Goal: Transaction & Acquisition: Download file/media

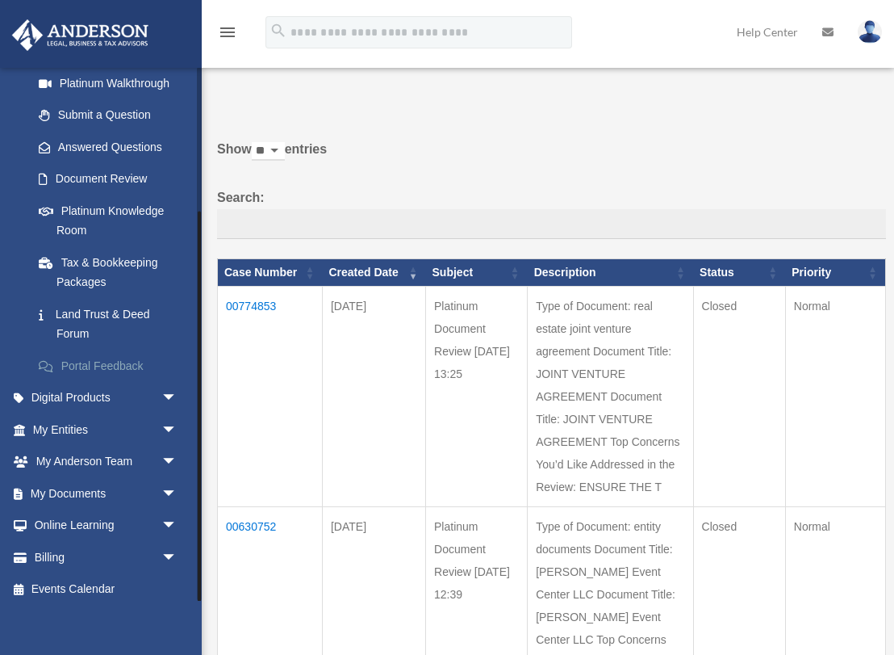
scroll to position [195, 0]
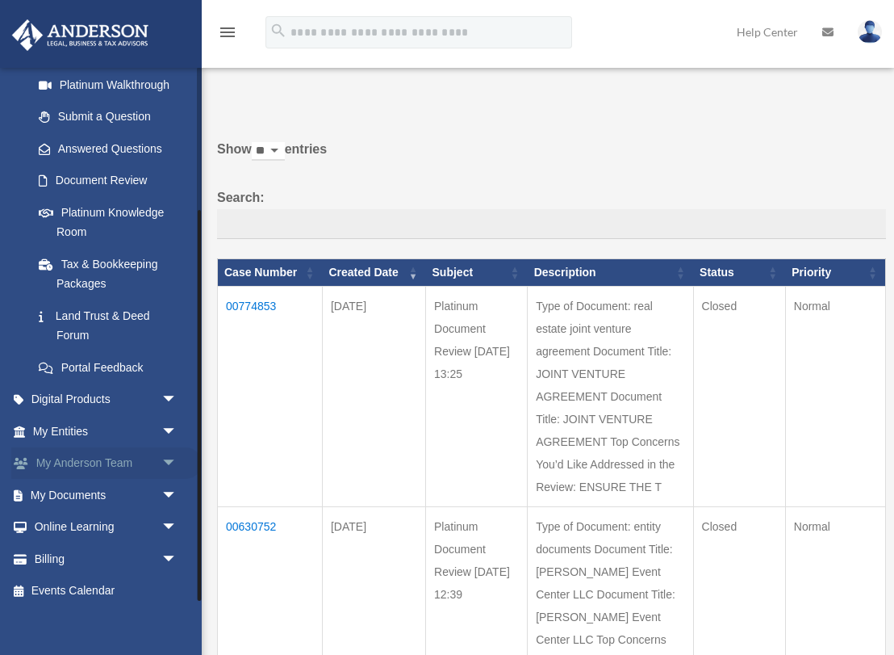
click at [109, 452] on link "My Anderson Team arrow_drop_down" at bounding box center [106, 463] width 190 height 32
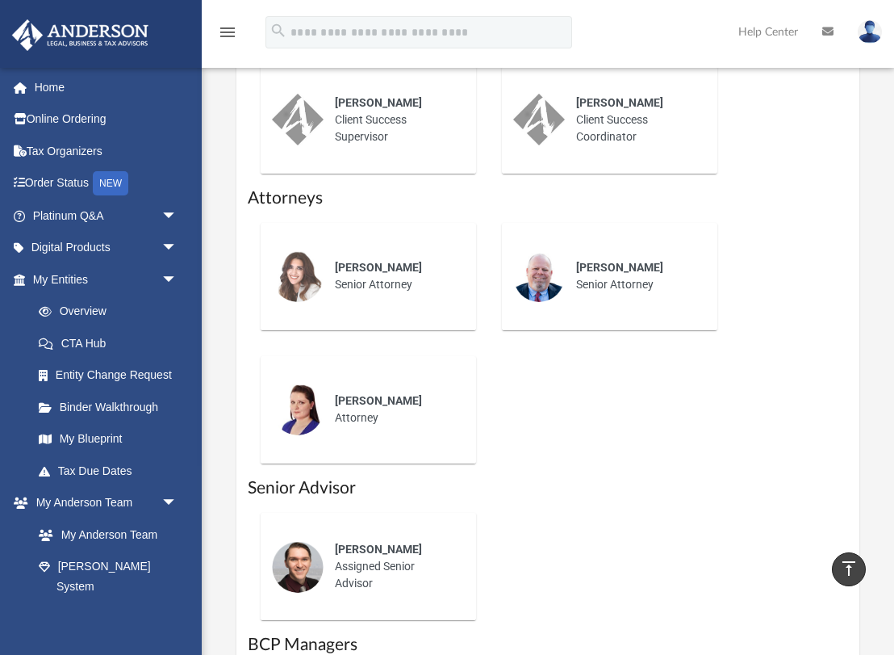
scroll to position [1092, 0]
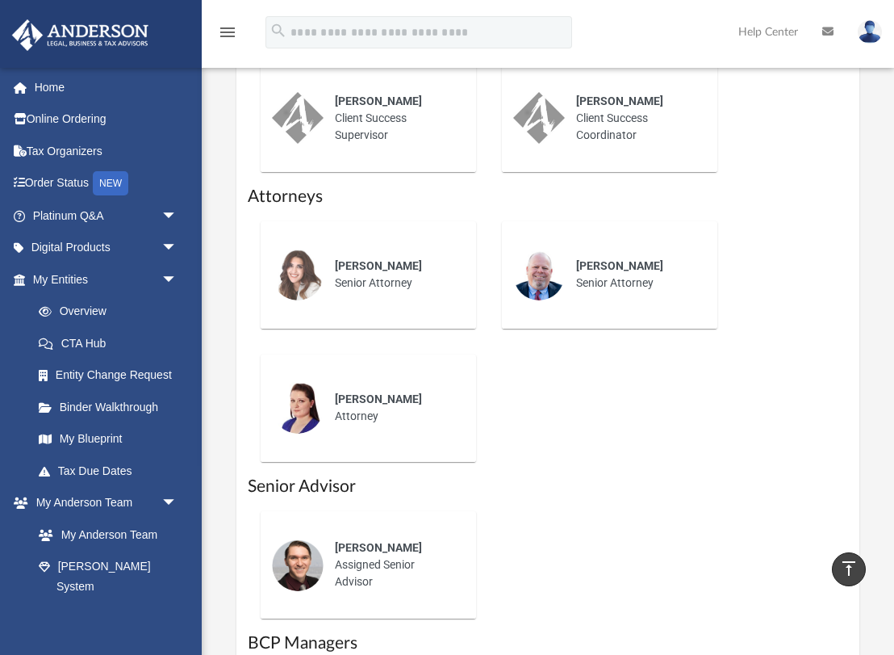
click at [388, 548] on div "Josh Terry Assigned Senior Advisor" at bounding box center [394, 564] width 141 height 73
click at [356, 541] on span "Josh Terry" at bounding box center [378, 547] width 87 height 13
click at [285, 539] on img at bounding box center [298, 565] width 52 height 52
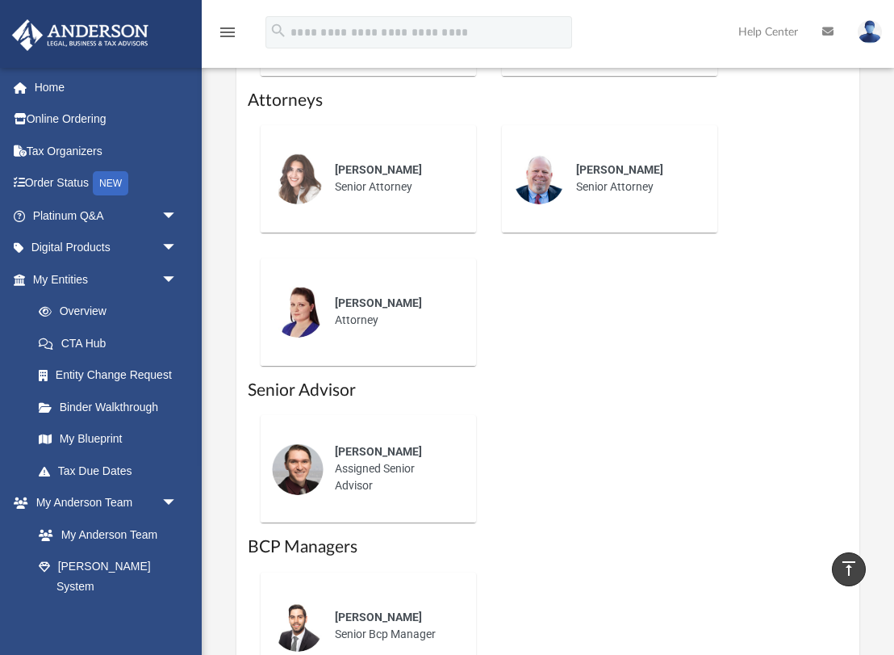
scroll to position [1070, 0]
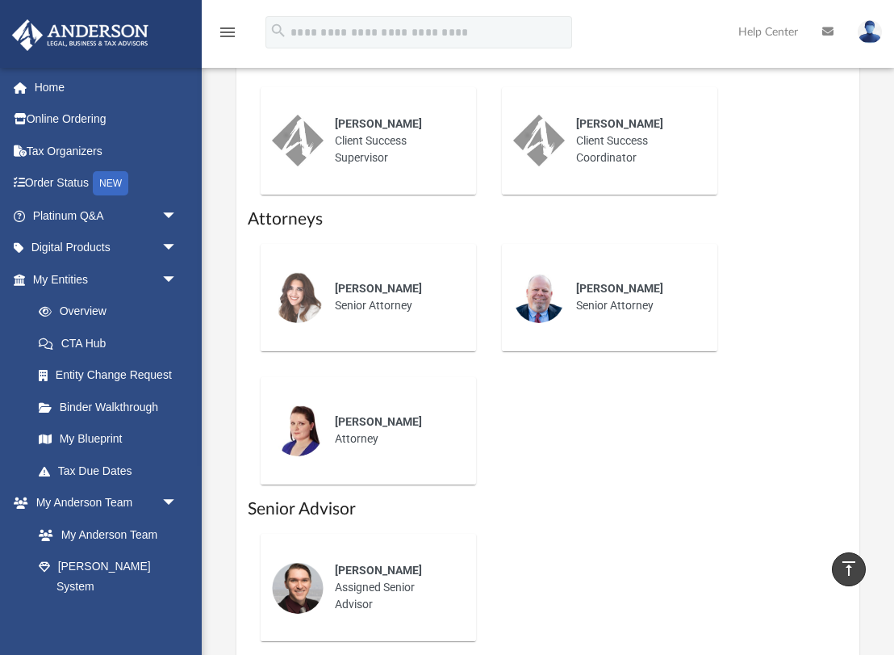
click at [302, 562] on img at bounding box center [298, 588] width 52 height 52
click at [306, 562] on img at bounding box center [298, 588] width 52 height 52
click at [713, 428] on div "Gwendy Wolfe Senior Attorney Ej Mccaffrey Senior Attorney Miranda Bilodeau Atto…" at bounding box center [548, 364] width 601 height 266
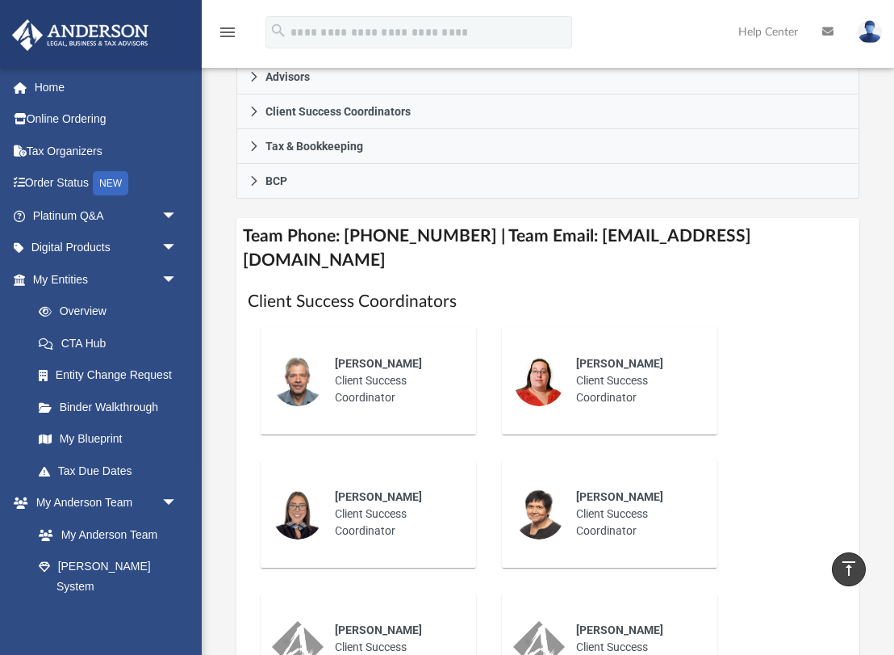
scroll to position [504, 0]
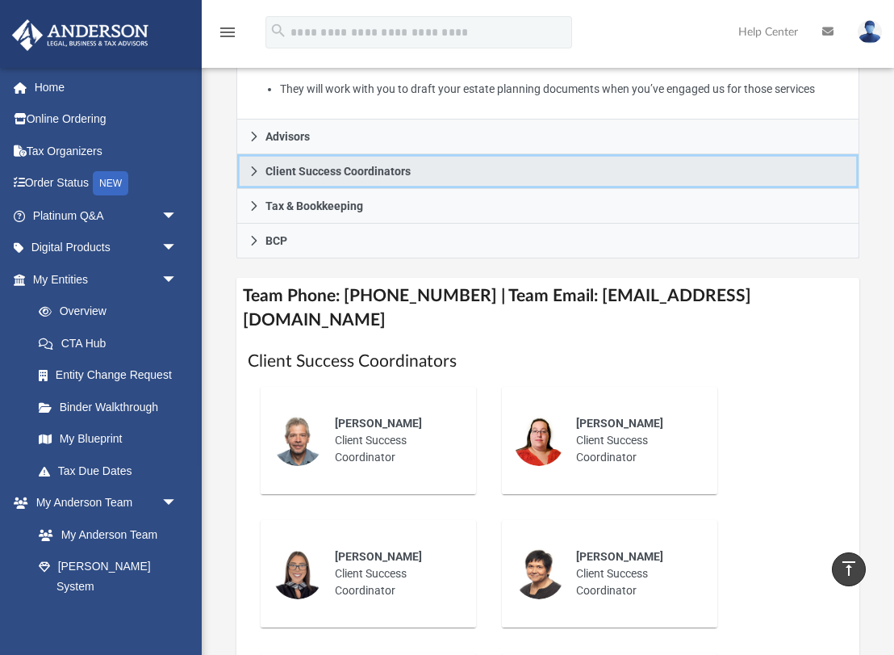
click at [358, 167] on span "Client Success Coordinators" at bounding box center [338, 170] width 145 height 11
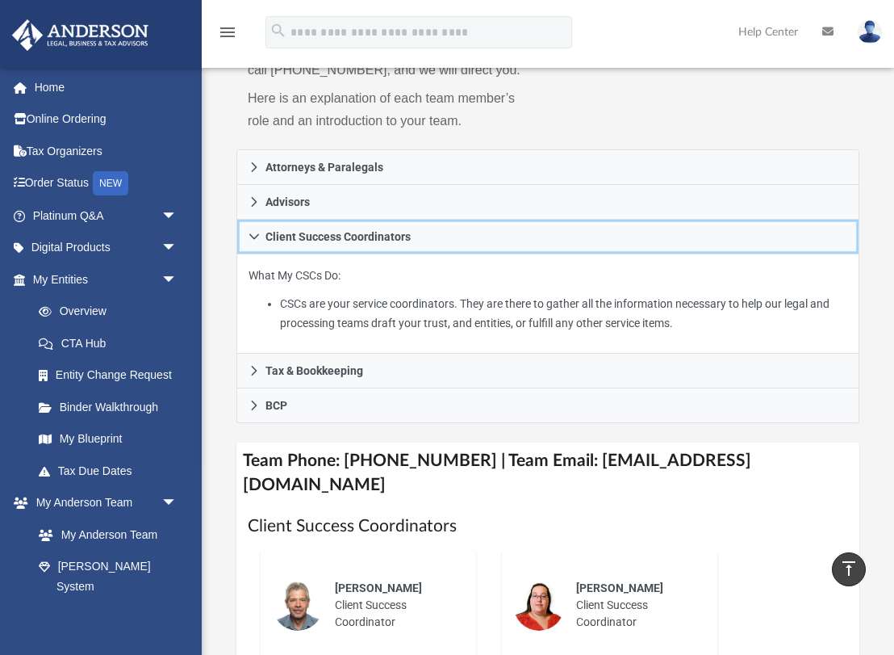
scroll to position [261, 0]
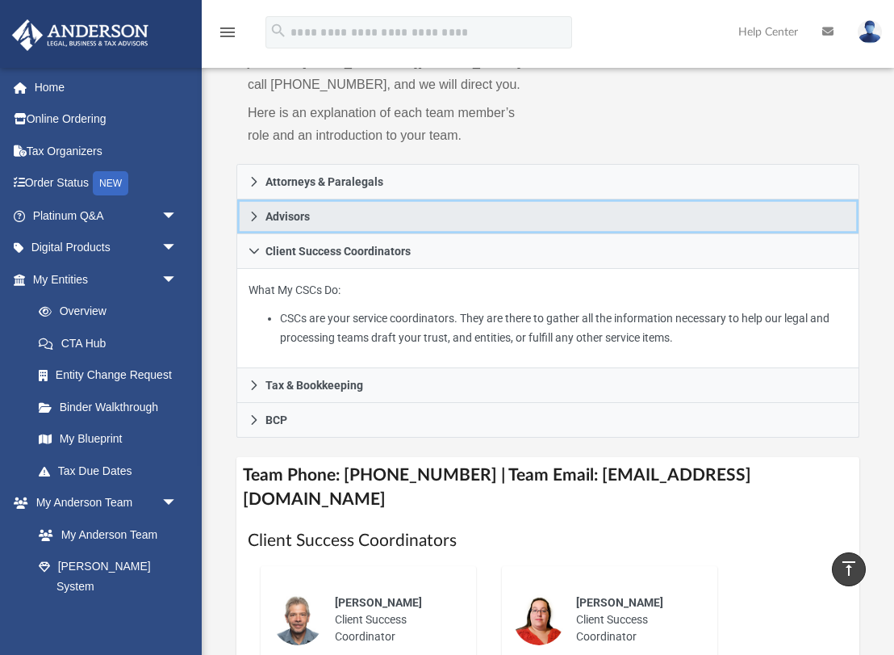
click at [371, 220] on link "Advisors" at bounding box center [548, 216] width 623 height 35
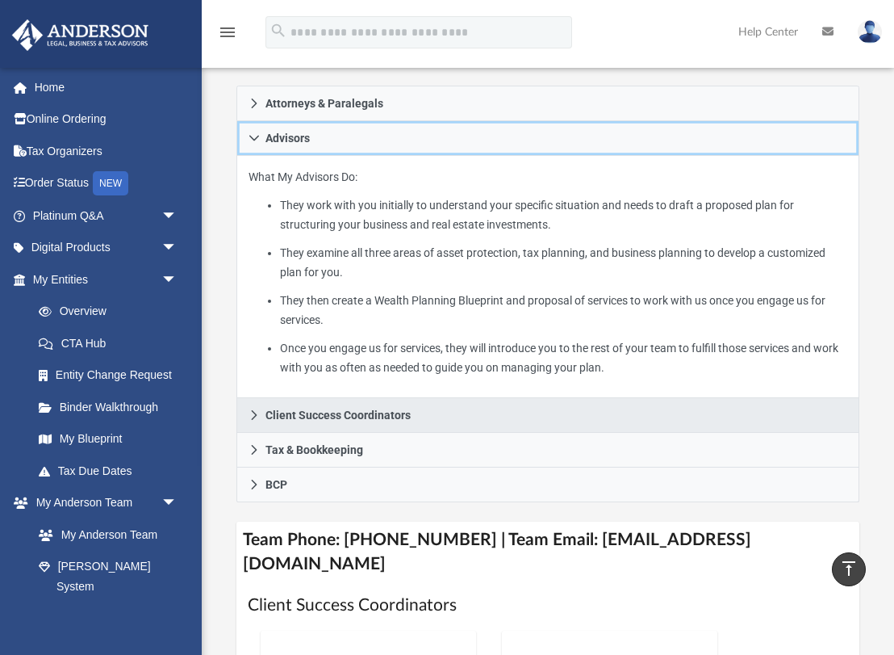
scroll to position [350, 0]
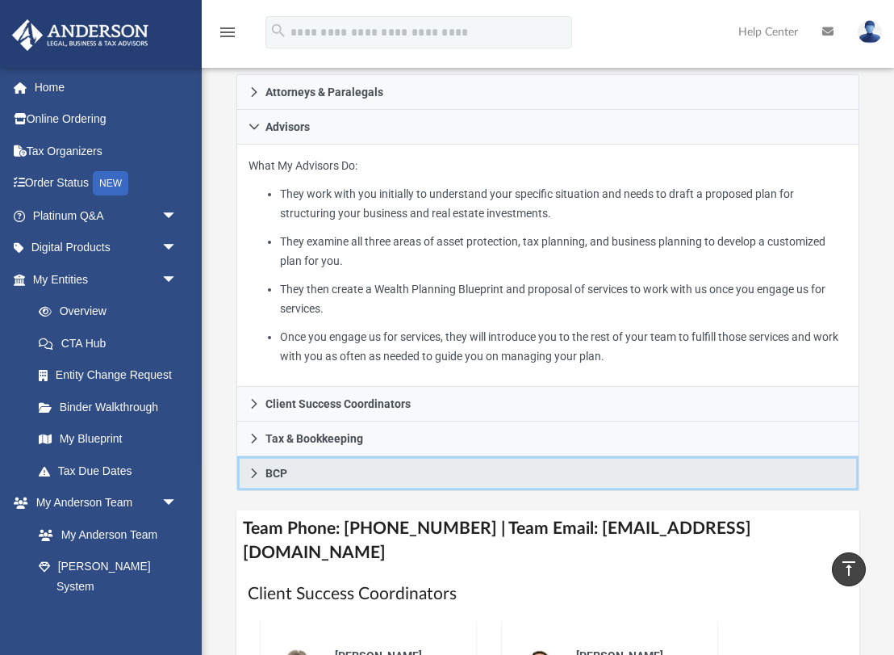
click at [371, 475] on link "BCP" at bounding box center [548, 473] width 623 height 35
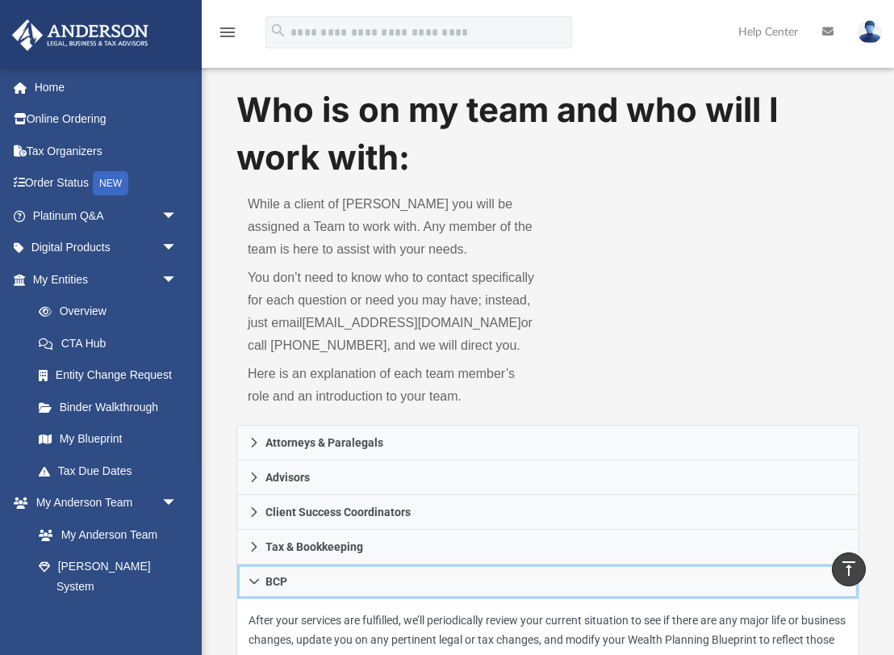
scroll to position [0, 0]
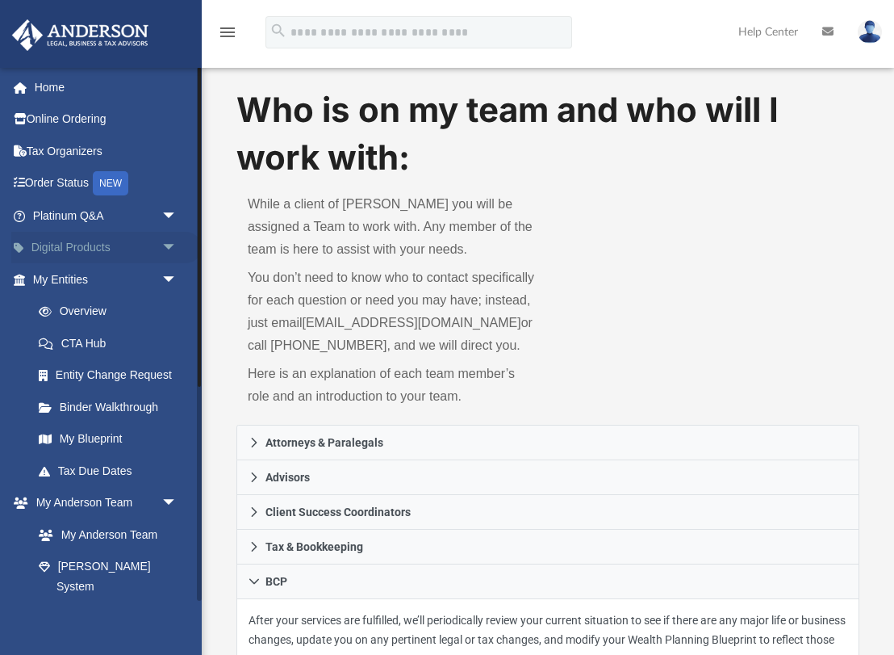
click at [136, 249] on link "Digital Products arrow_drop_down" at bounding box center [106, 248] width 190 height 32
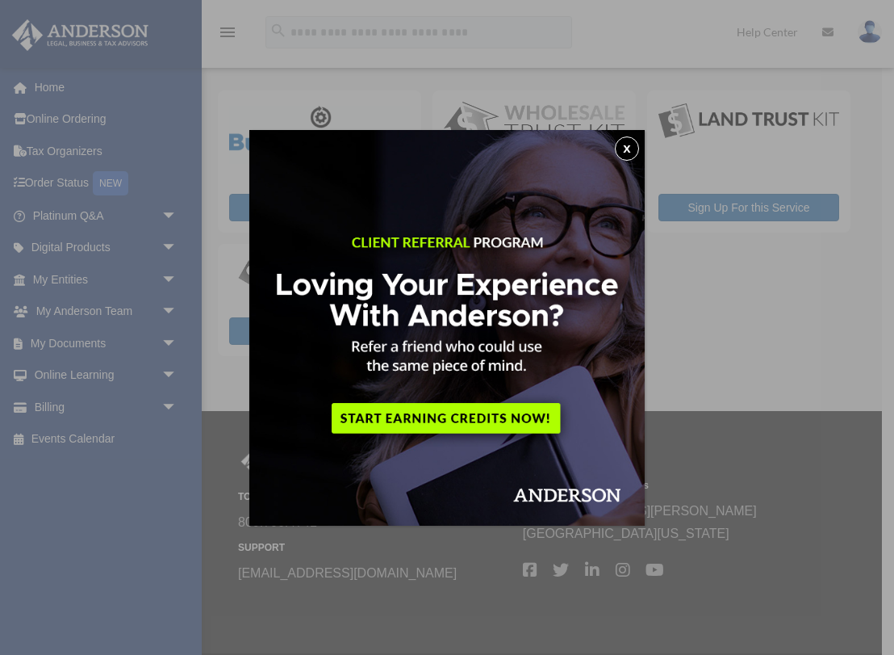
click at [629, 151] on button "x" at bounding box center [627, 148] width 24 height 24
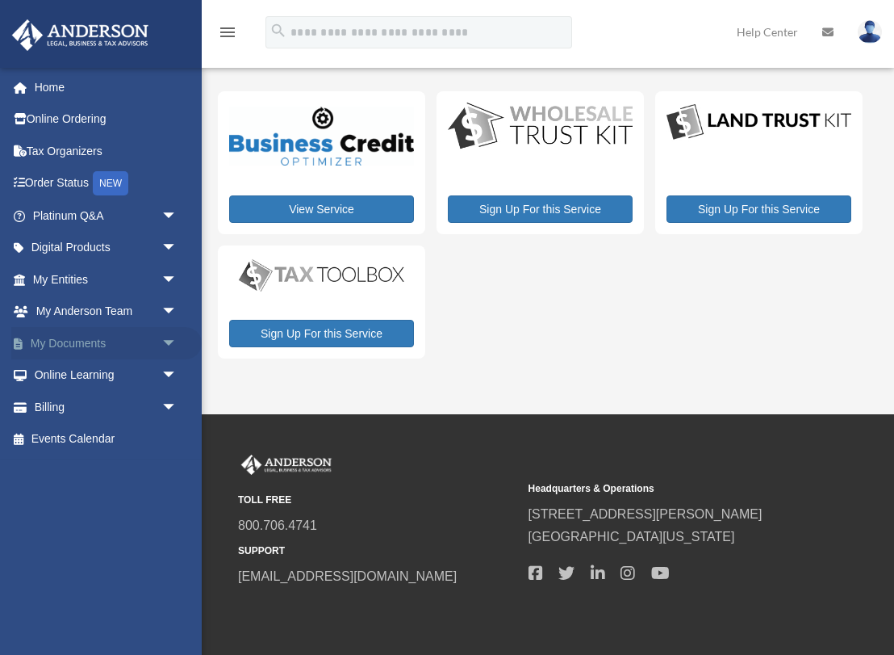
click at [173, 337] on span "arrow_drop_down" at bounding box center [177, 343] width 32 height 33
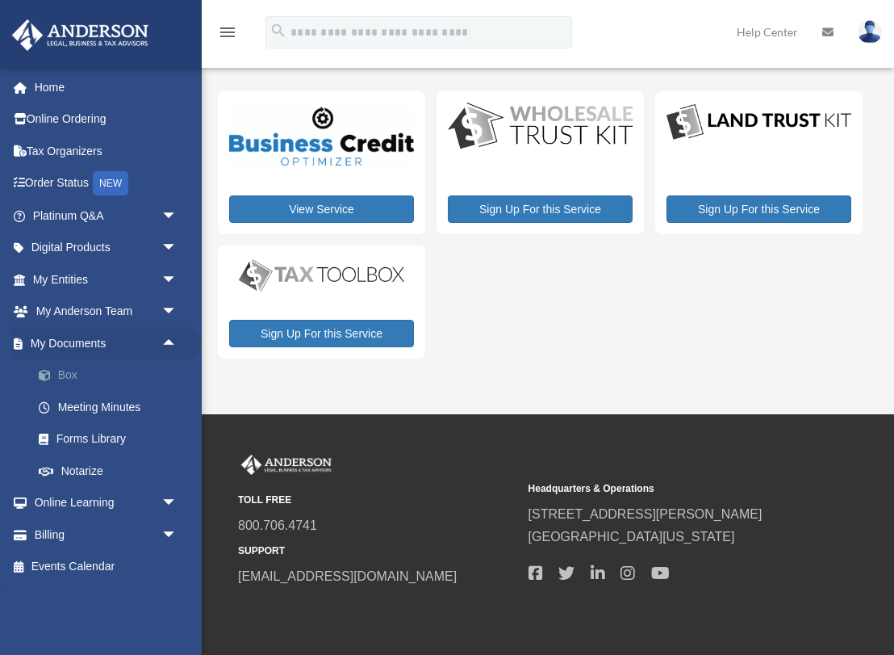
click at [118, 370] on link "Box" at bounding box center [112, 375] width 179 height 32
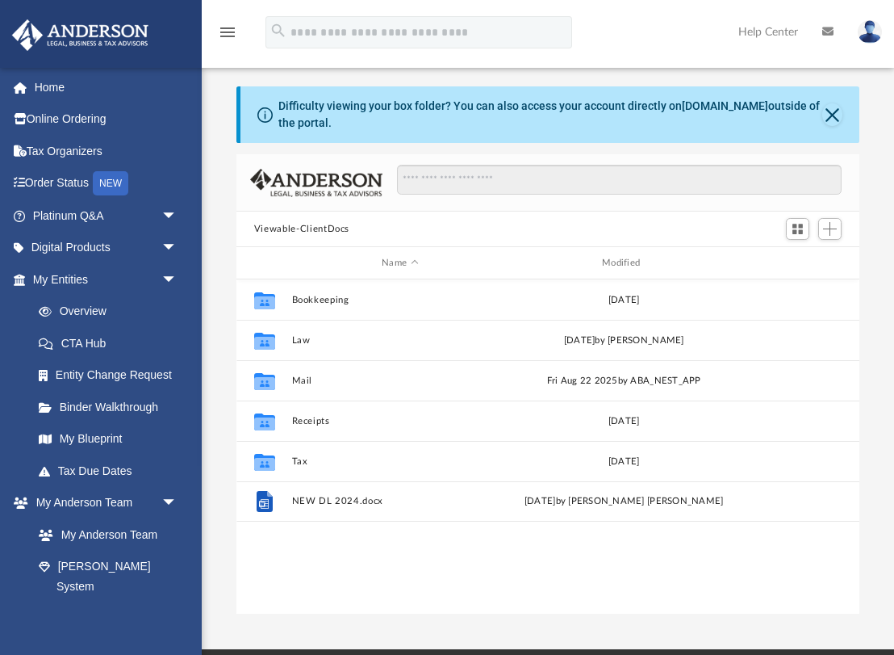
scroll to position [367, 623]
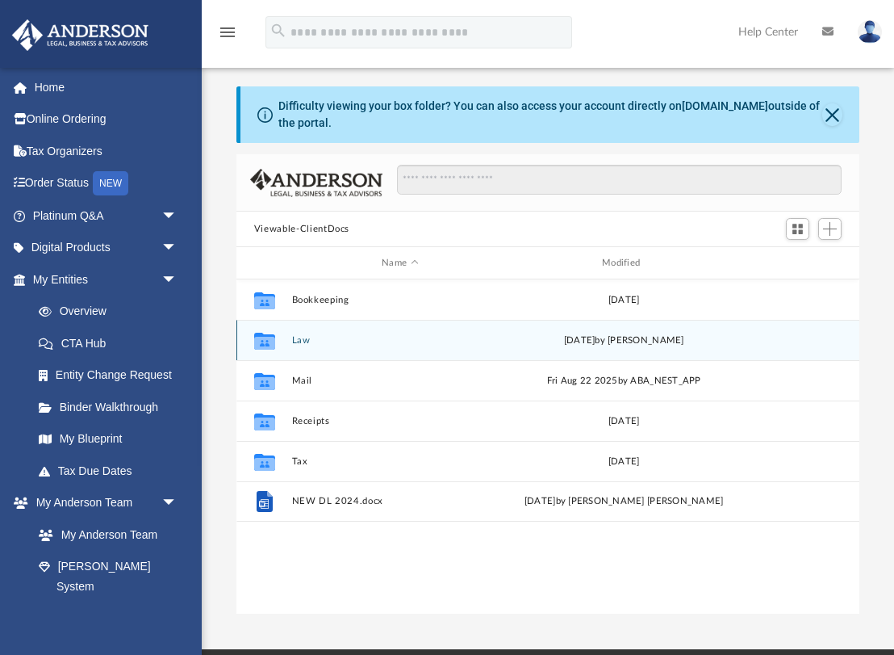
click at [339, 346] on div "Collaborated Folder Law [DATE] by [PERSON_NAME]" at bounding box center [548, 340] width 623 height 40
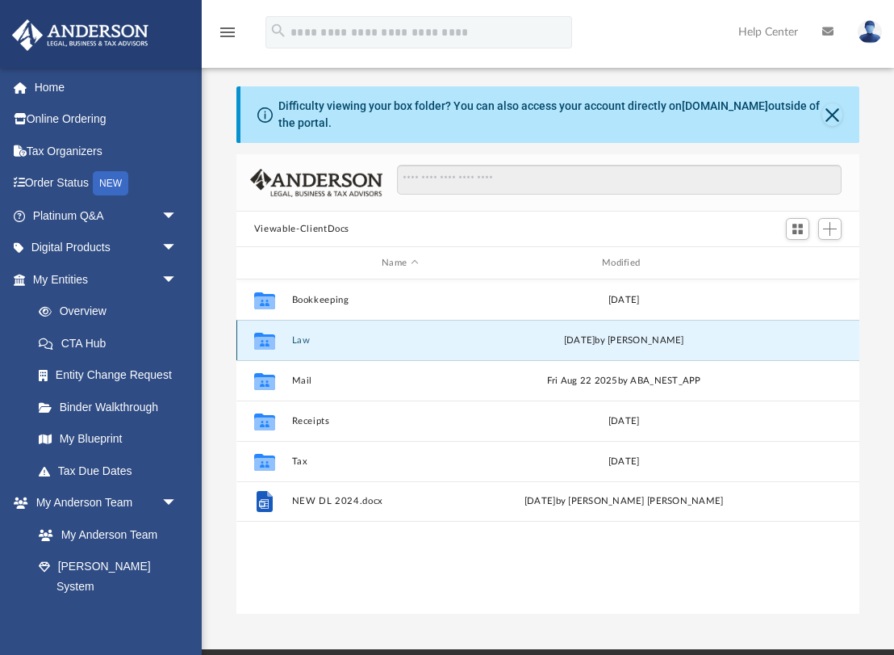
click at [299, 340] on button "Law" at bounding box center [399, 340] width 217 height 10
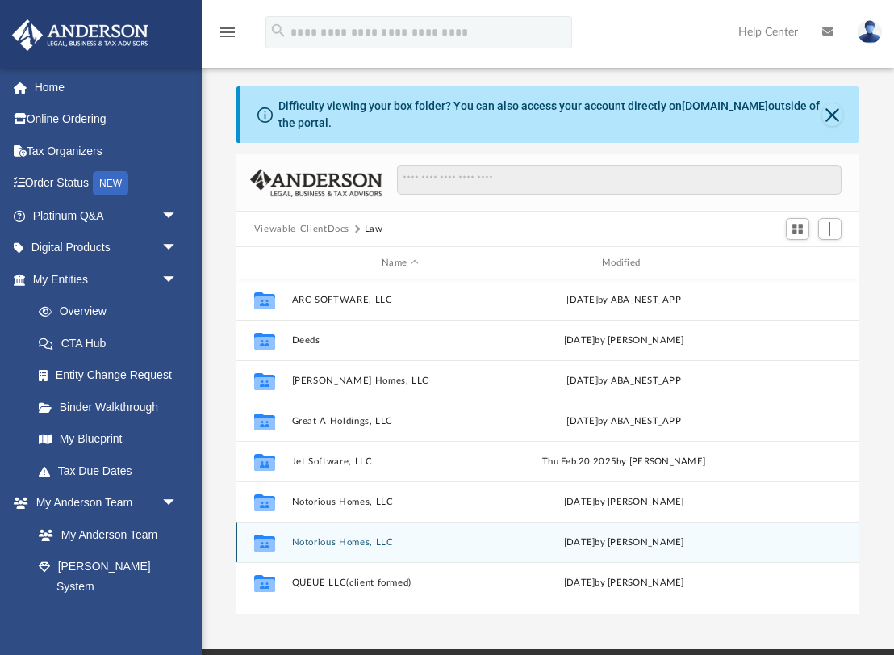
click at [388, 543] on button "Notorious Homes, LLC" at bounding box center [399, 542] width 217 height 10
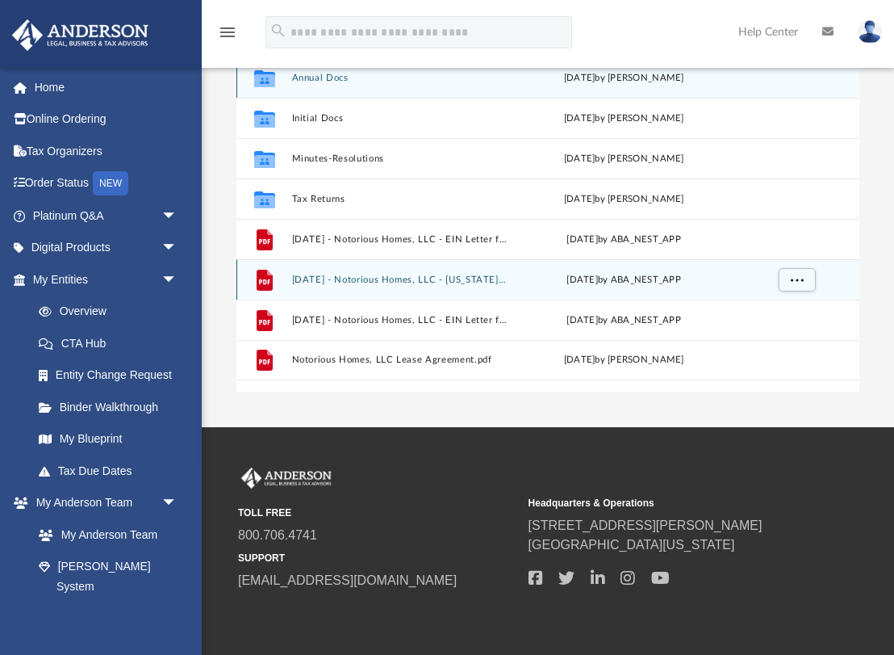
scroll to position [234, 0]
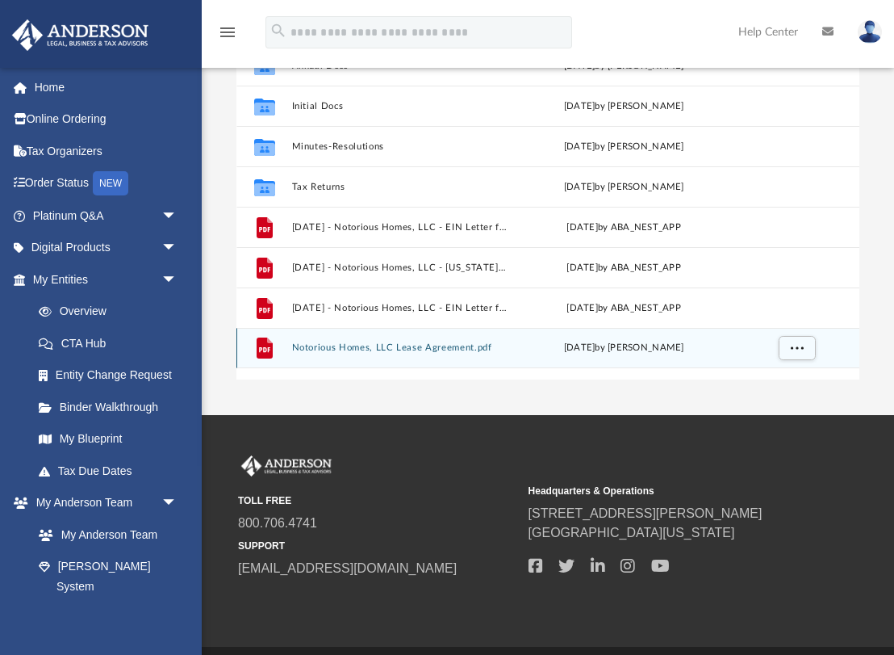
click at [433, 347] on button "Notorious Homes, LLC Lease Agreement.pdf" at bounding box center [399, 347] width 217 height 10
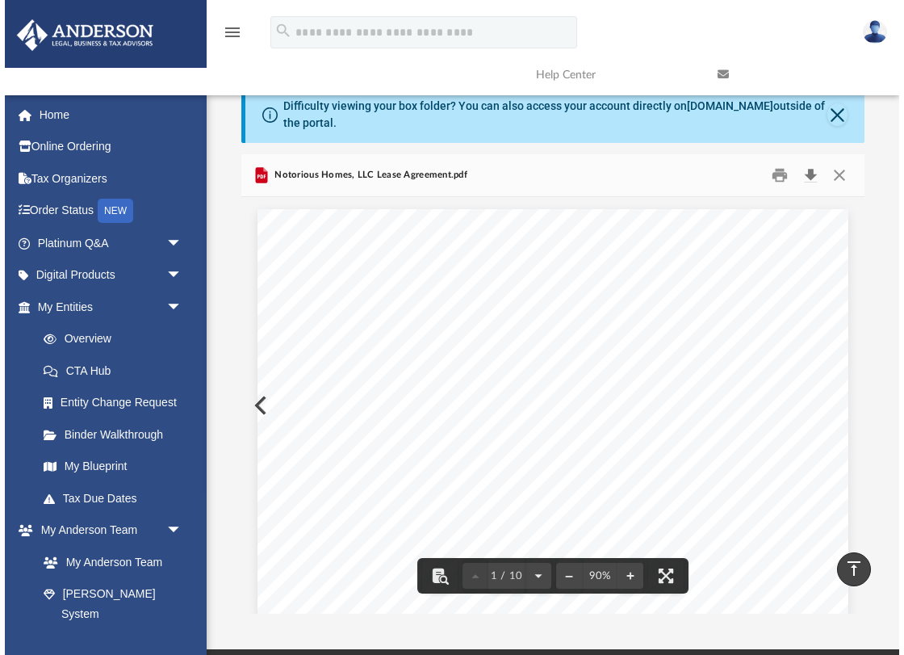
scroll to position [0, 0]
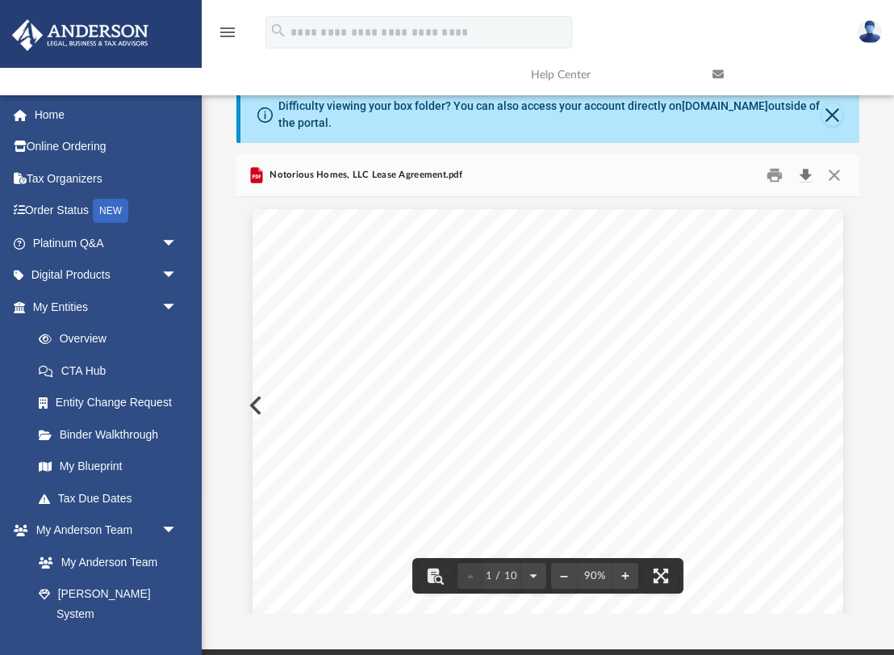
click at [810, 172] on button "Download" at bounding box center [805, 175] width 29 height 25
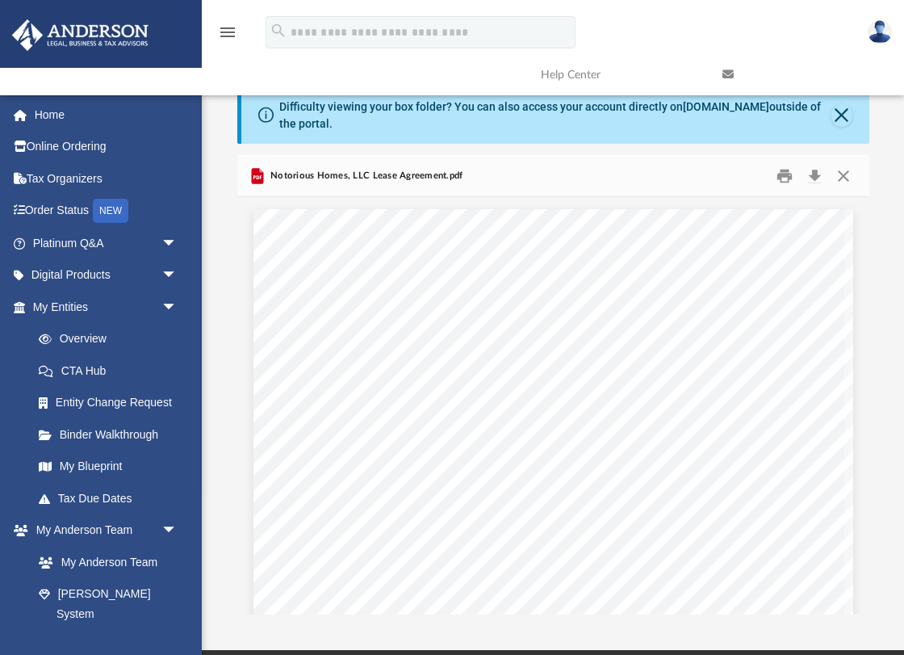
scroll to position [367, 632]
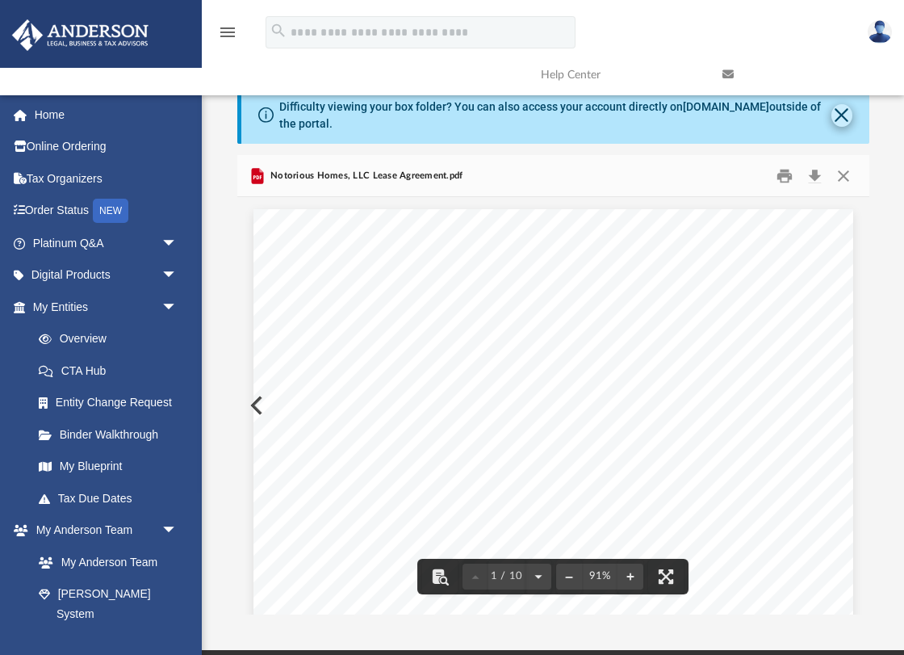
click at [846, 117] on button "Close" at bounding box center [841, 115] width 21 height 23
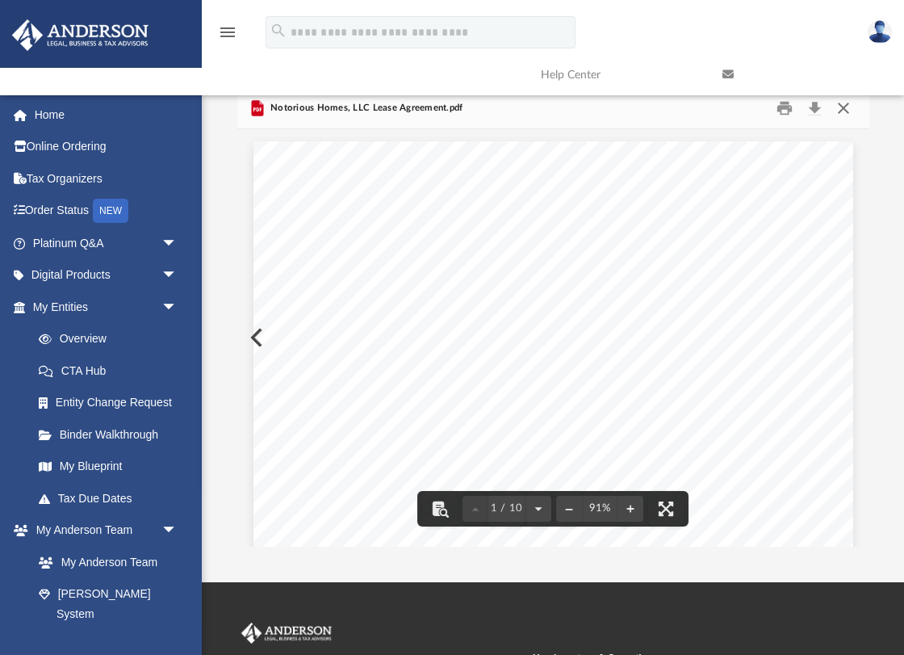
click at [839, 114] on button "Close" at bounding box center [843, 107] width 29 height 25
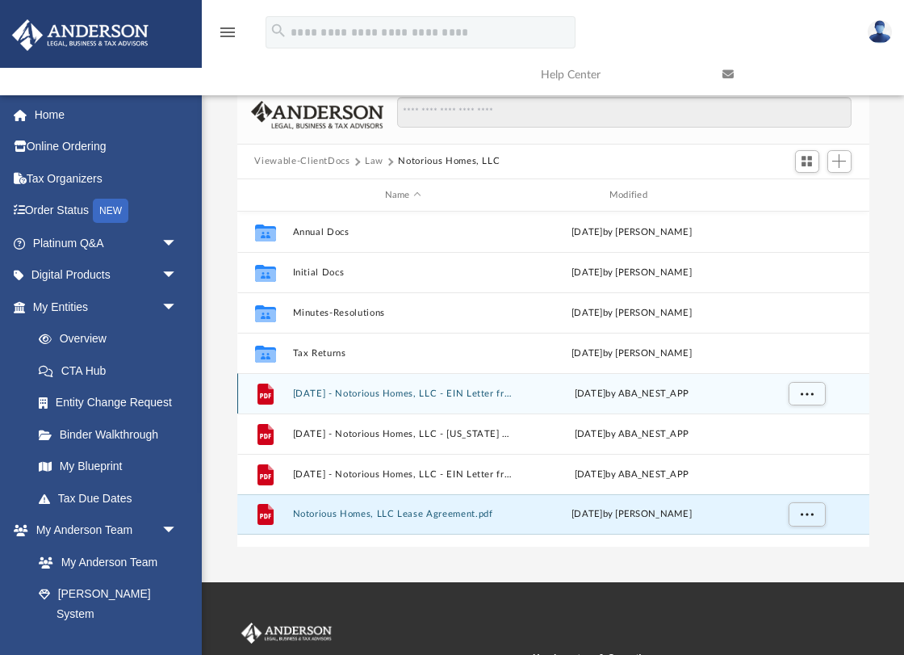
click at [477, 394] on button "[DATE] - Notorious Homes, LLC - EIN Letter from IRS.pdf" at bounding box center [402, 393] width 221 height 10
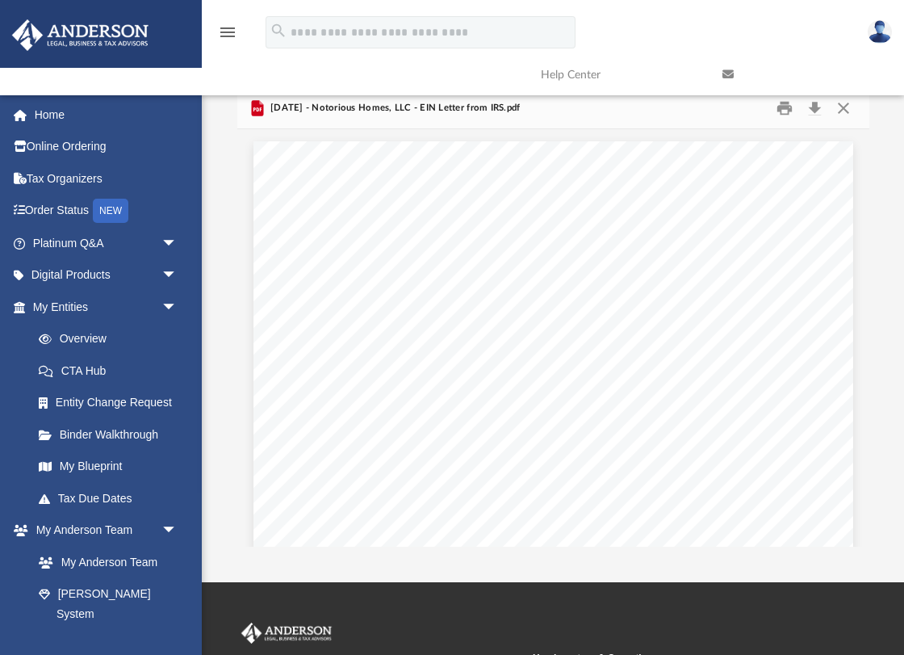
click at [818, 106] on link at bounding box center [801, 75] width 182 height 64
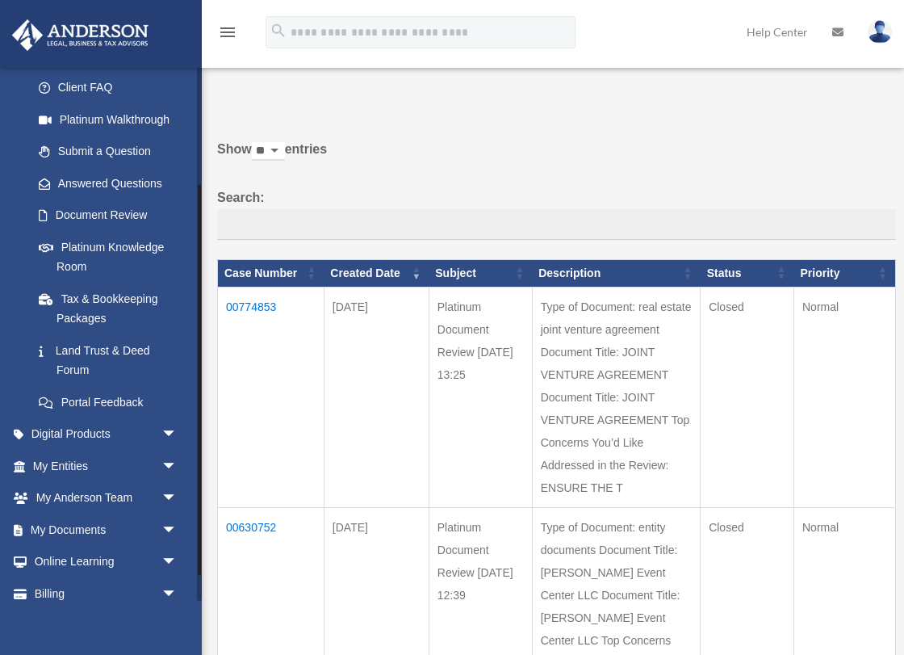
scroll to position [170, 0]
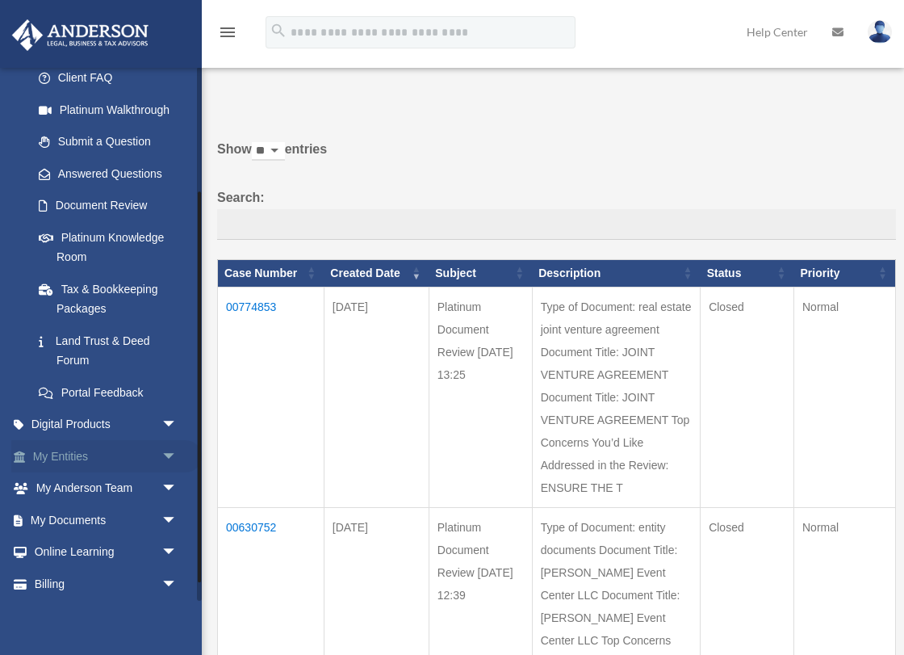
click at [164, 445] on span "arrow_drop_down" at bounding box center [177, 456] width 32 height 33
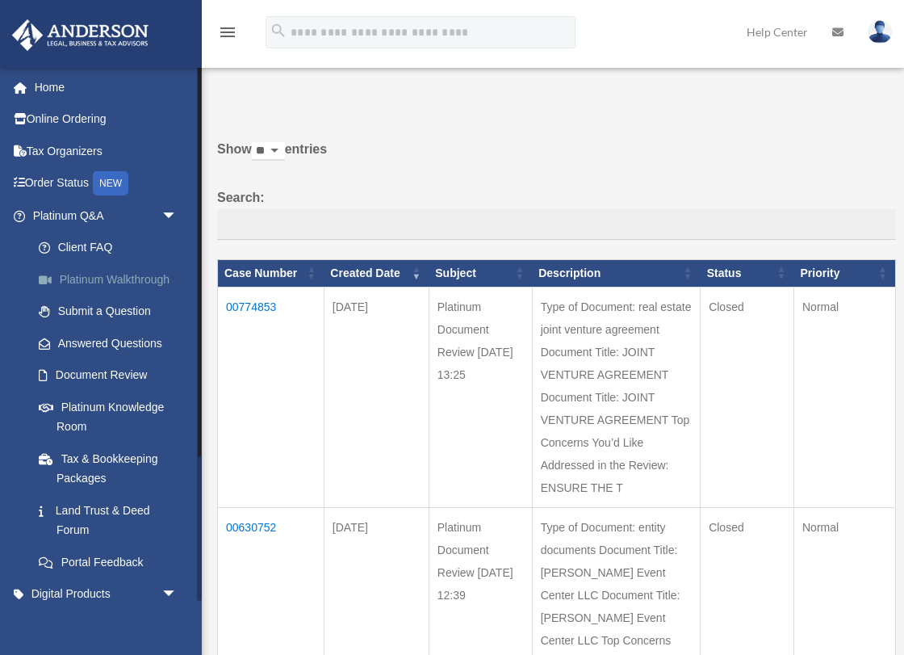
scroll to position [0, 0]
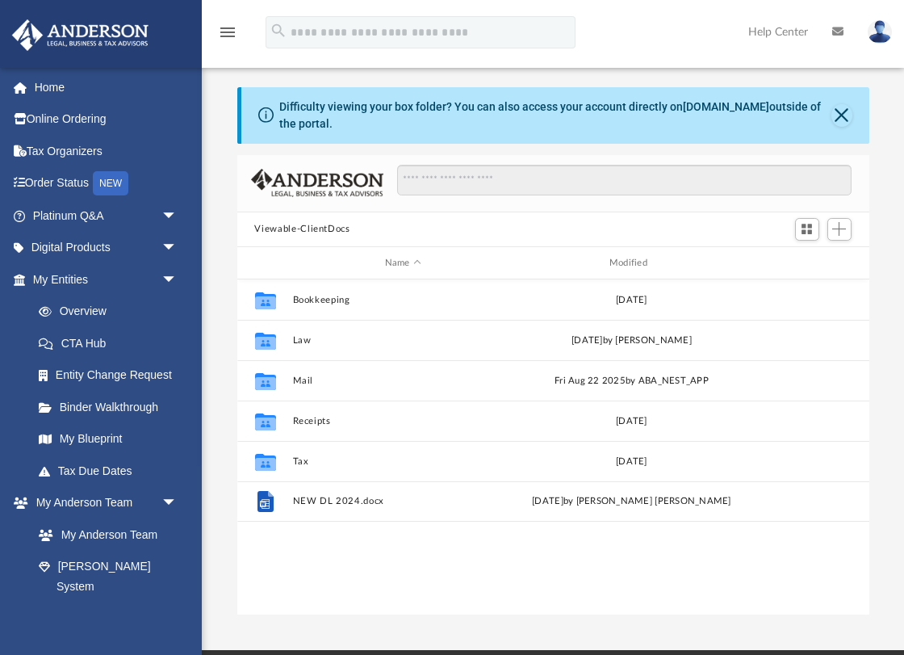
scroll to position [367, 632]
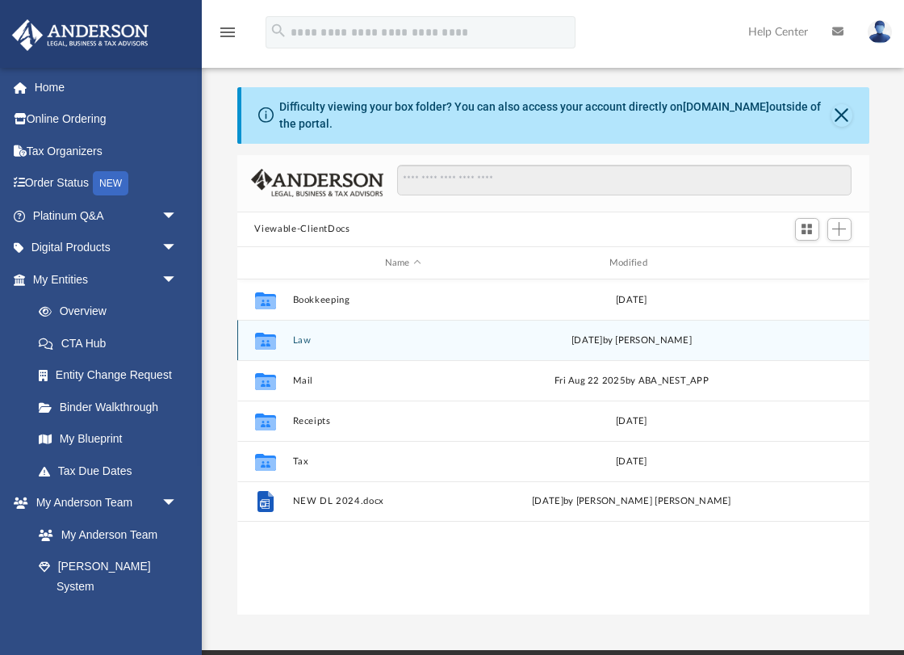
click at [302, 340] on button "Law" at bounding box center [402, 340] width 221 height 10
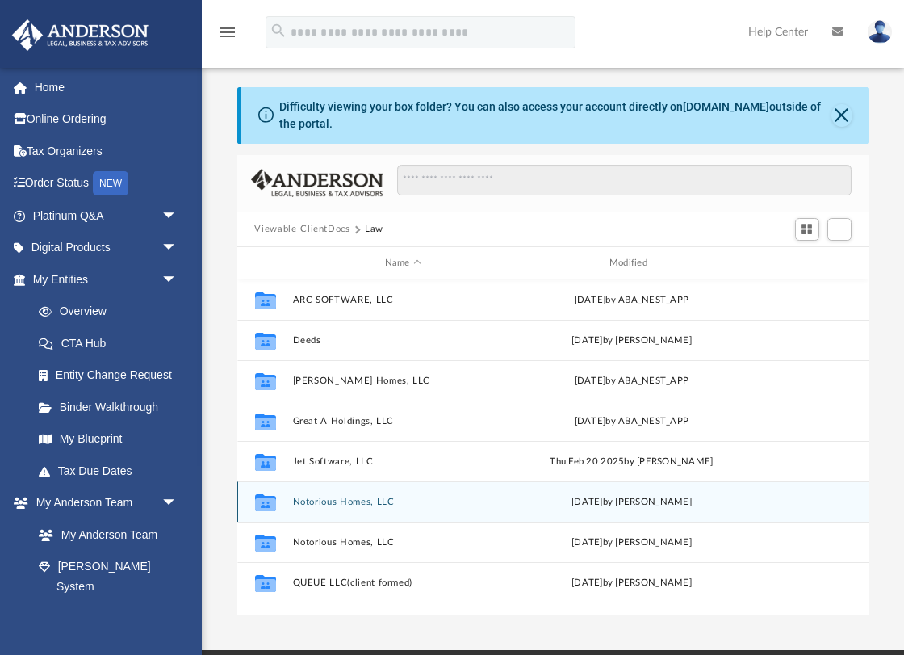
click at [421, 505] on button "Notorious Homes, LLC" at bounding box center [402, 501] width 221 height 10
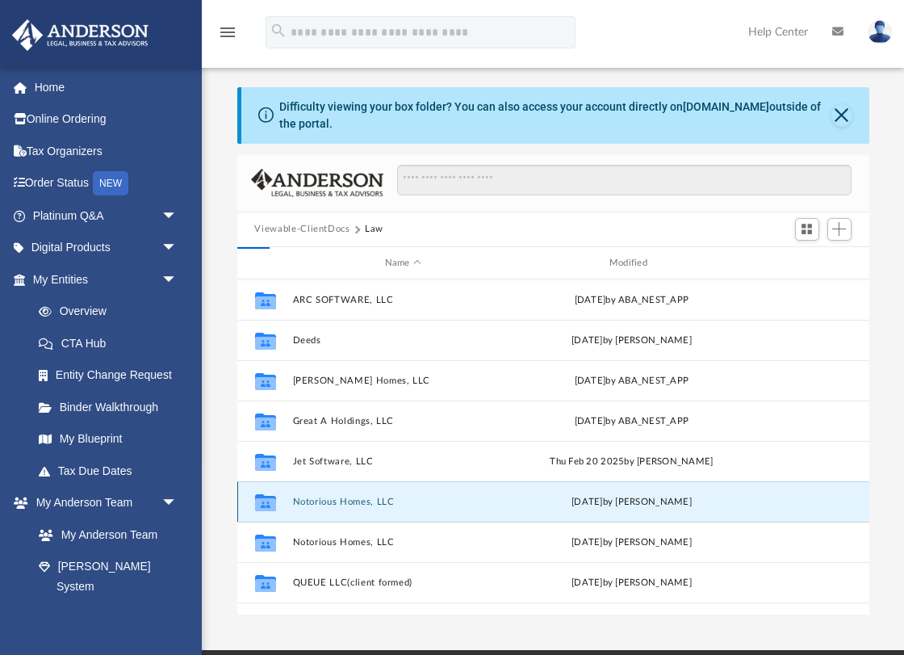
click at [363, 504] on div "Collaborated Folder ARC SOFTWARE, LLC [DATE] by ABA_NEST_APP Collaborated Folde…" at bounding box center [553, 446] width 632 height 335
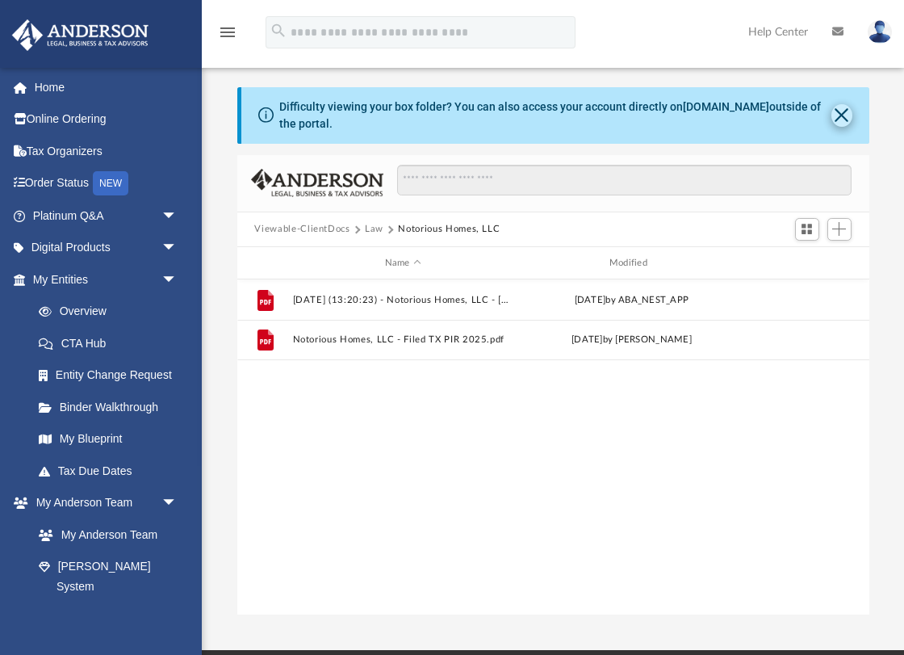
click at [844, 116] on button "Close" at bounding box center [841, 115] width 21 height 23
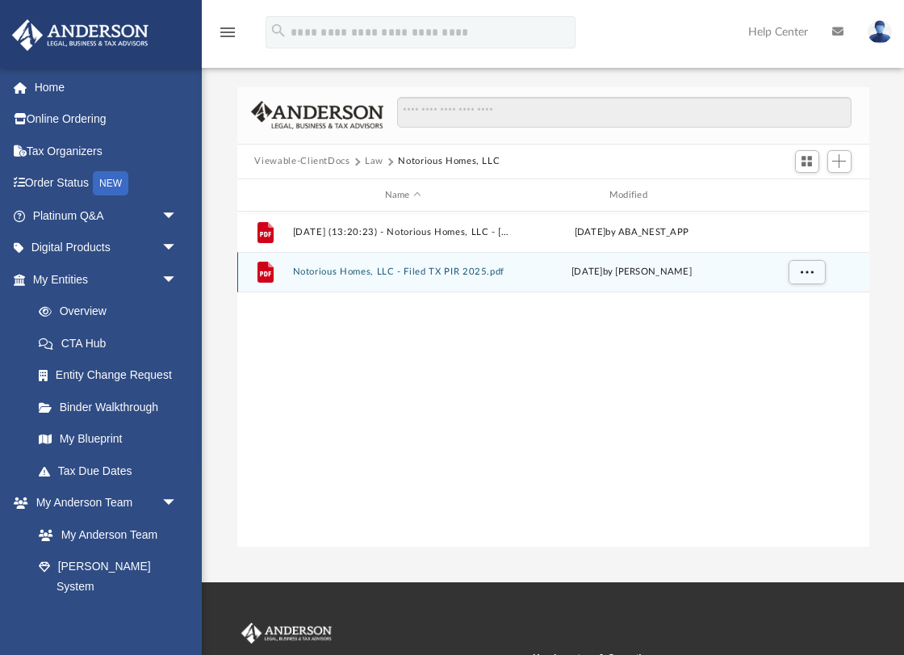
click at [422, 271] on button "Notorious Homes, LLC - Filed TX PIR 2025.pdf" at bounding box center [402, 272] width 221 height 10
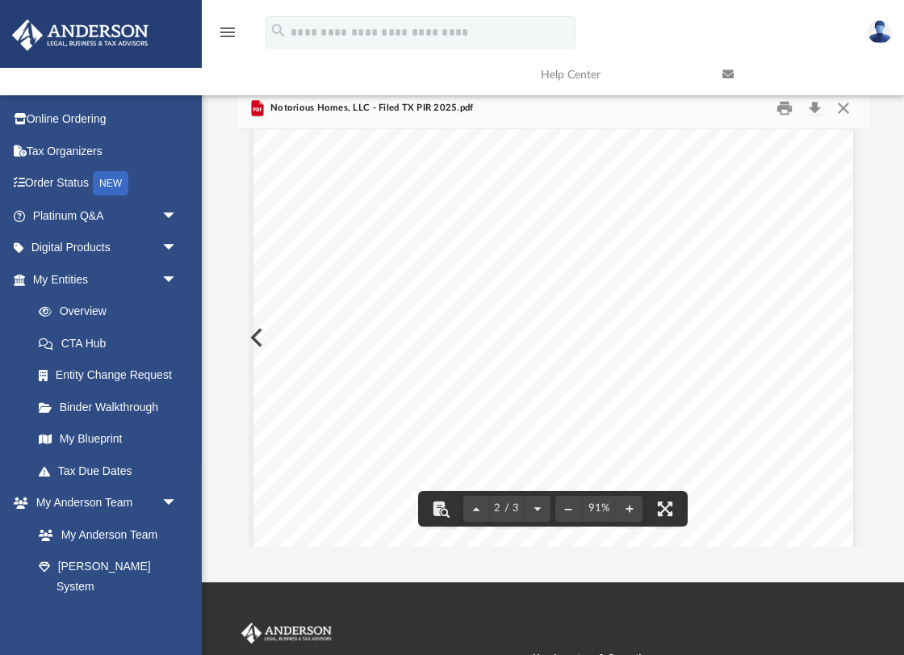
scroll to position [1147, 0]
click at [846, 107] on button "Close" at bounding box center [843, 107] width 29 height 25
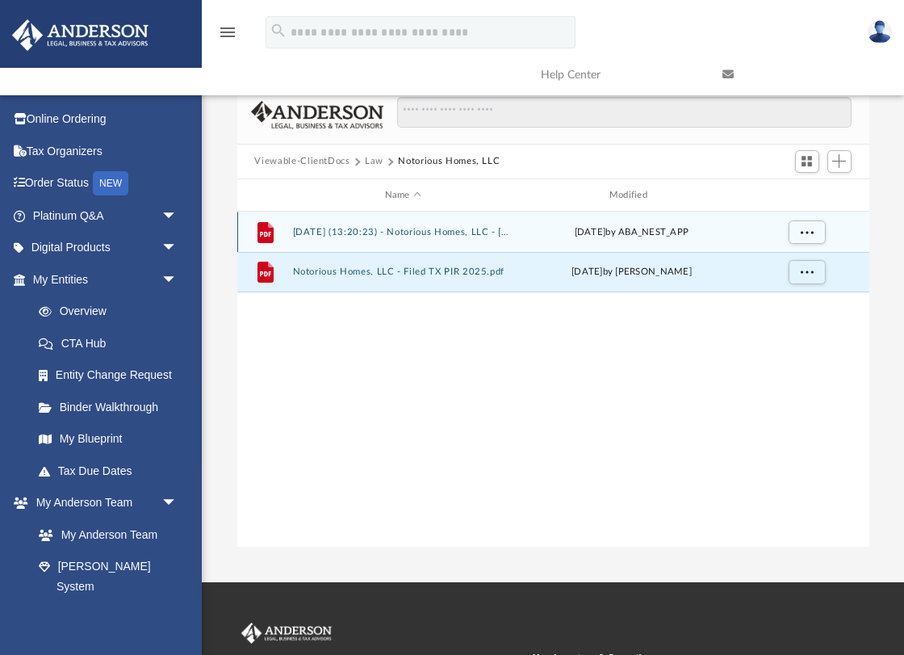
click at [394, 234] on button "[DATE] (13:20:23) - Notorious Homes, LLC - [US_STATE] Franchise from [US_STATE]…" at bounding box center [402, 232] width 221 height 10
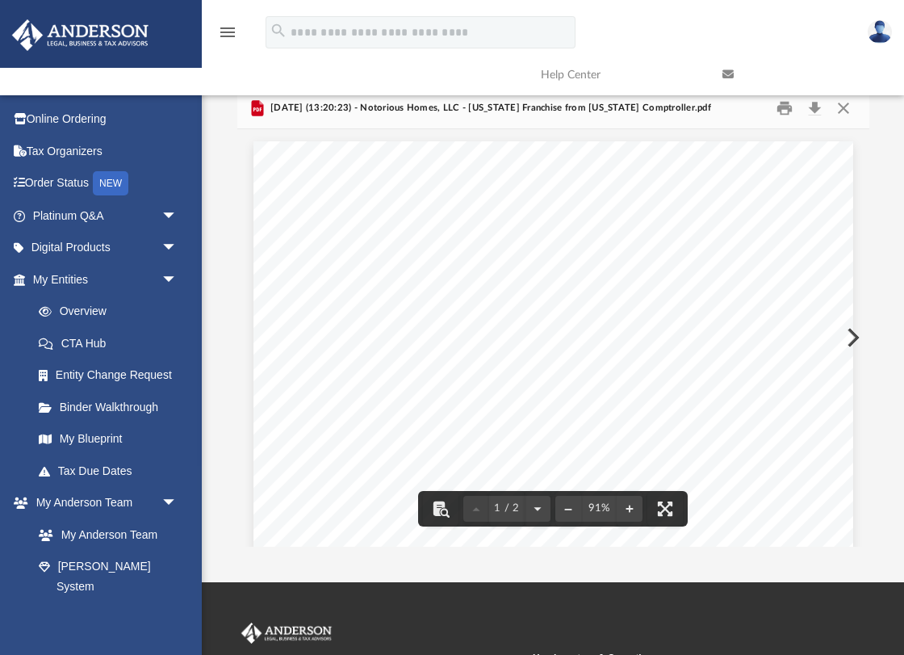
scroll to position [0, 0]
click at [844, 104] on link at bounding box center [801, 75] width 182 height 64
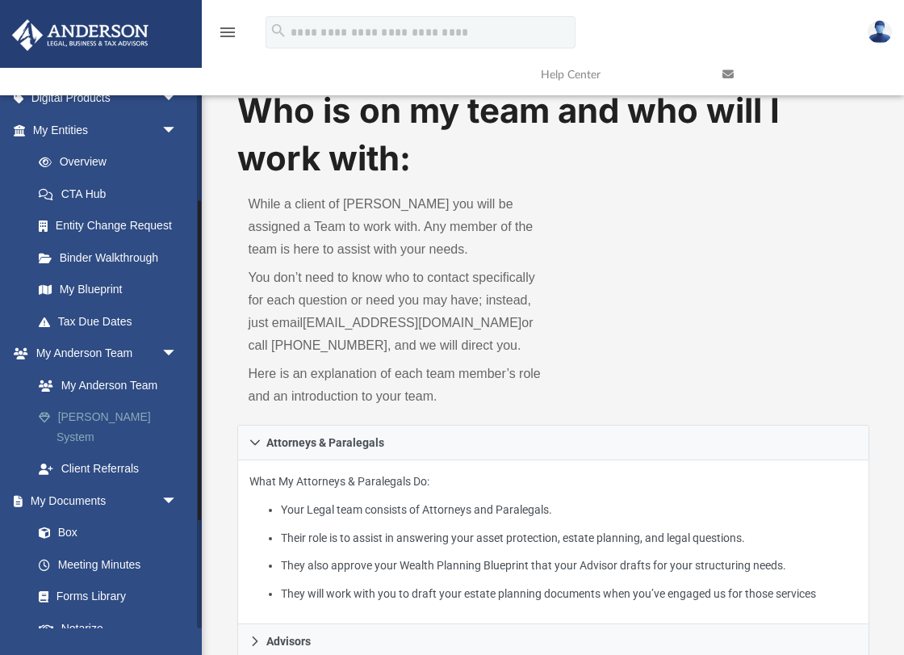
scroll to position [179, 0]
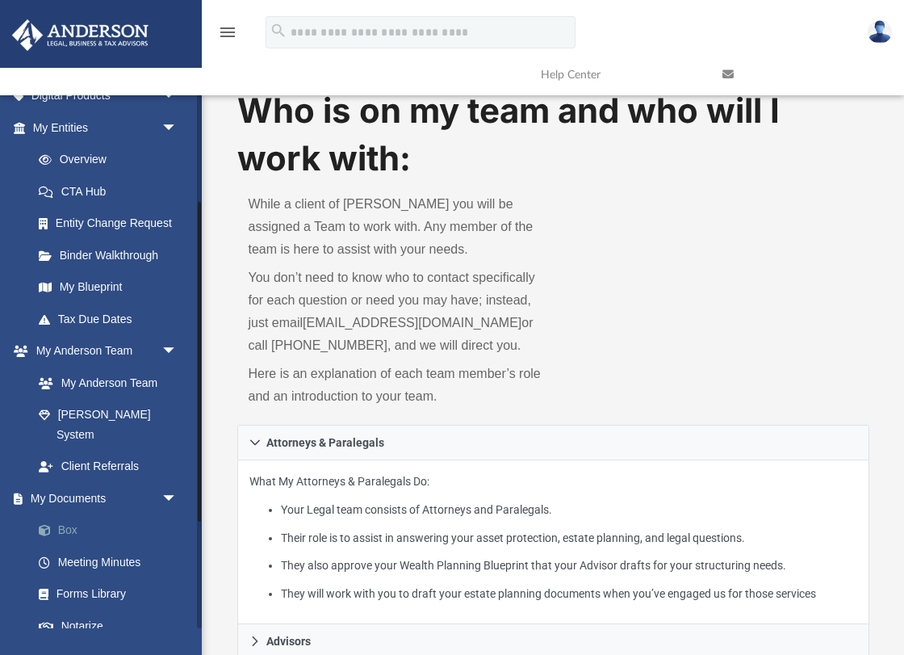
click at [77, 514] on link "Box" at bounding box center [112, 530] width 179 height 32
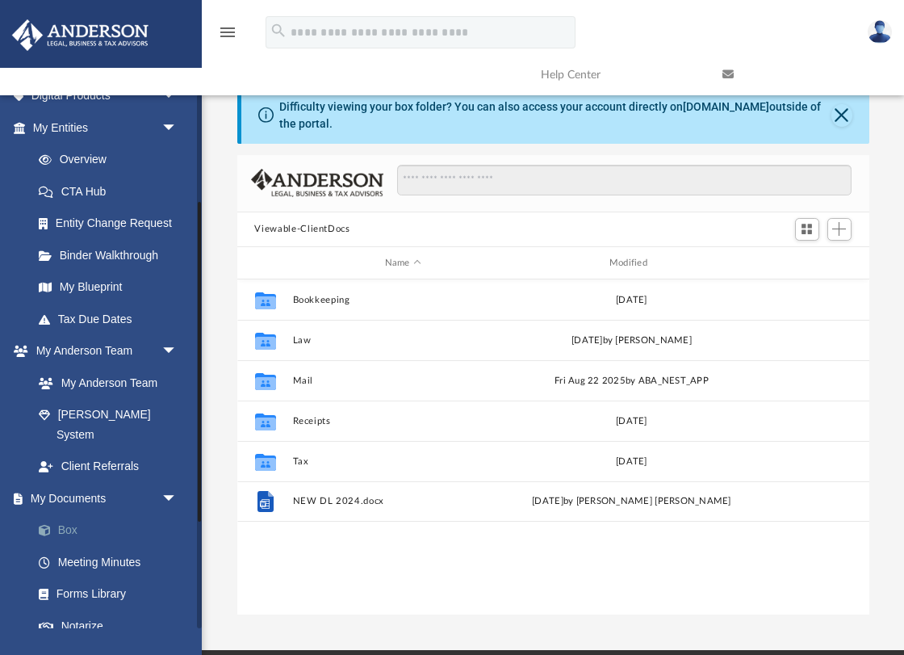
scroll to position [367, 632]
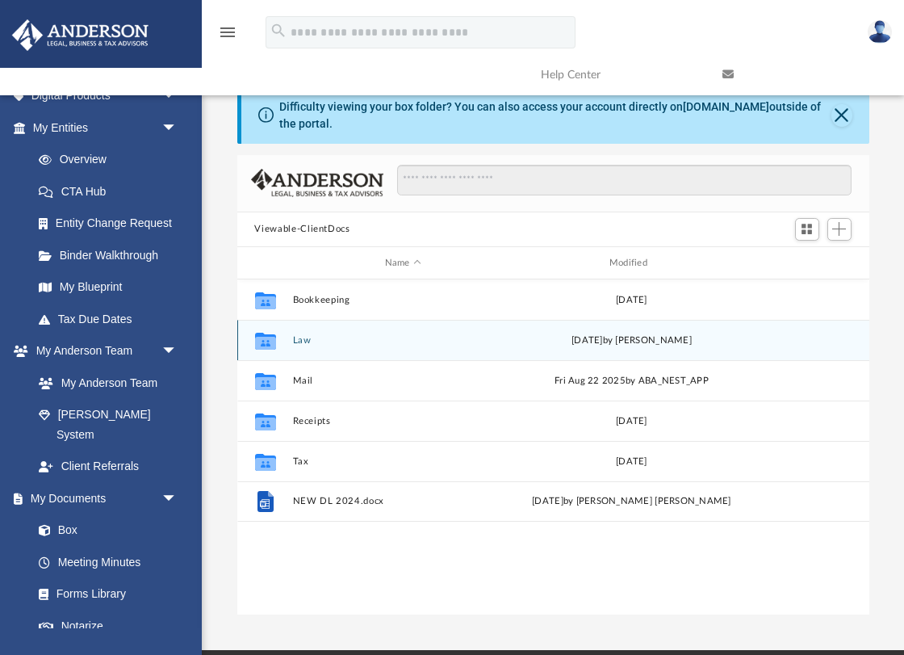
click at [295, 343] on button "Law" at bounding box center [402, 340] width 221 height 10
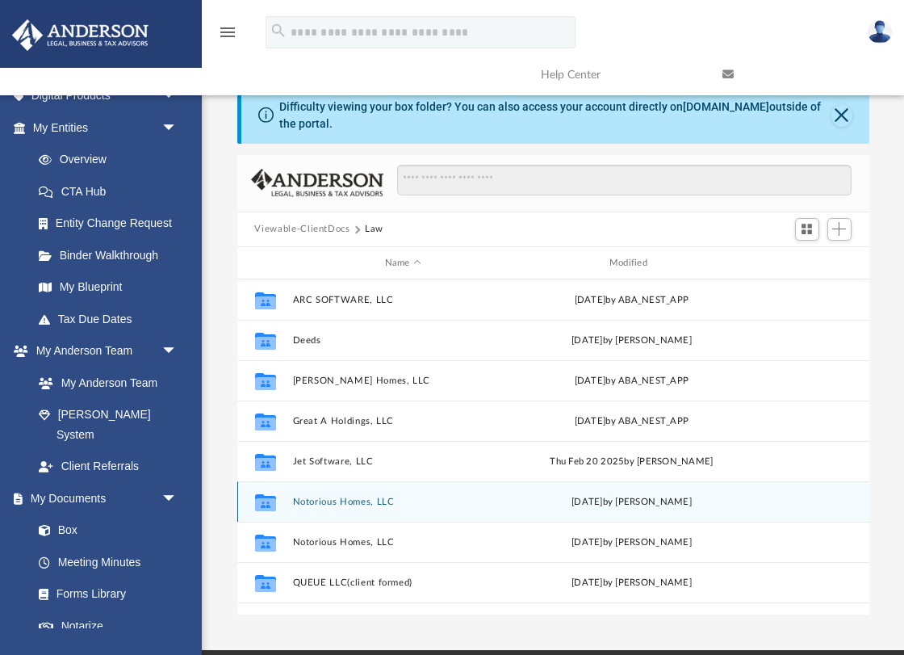
click at [380, 501] on button "Notorious Homes, LLC" at bounding box center [402, 501] width 221 height 10
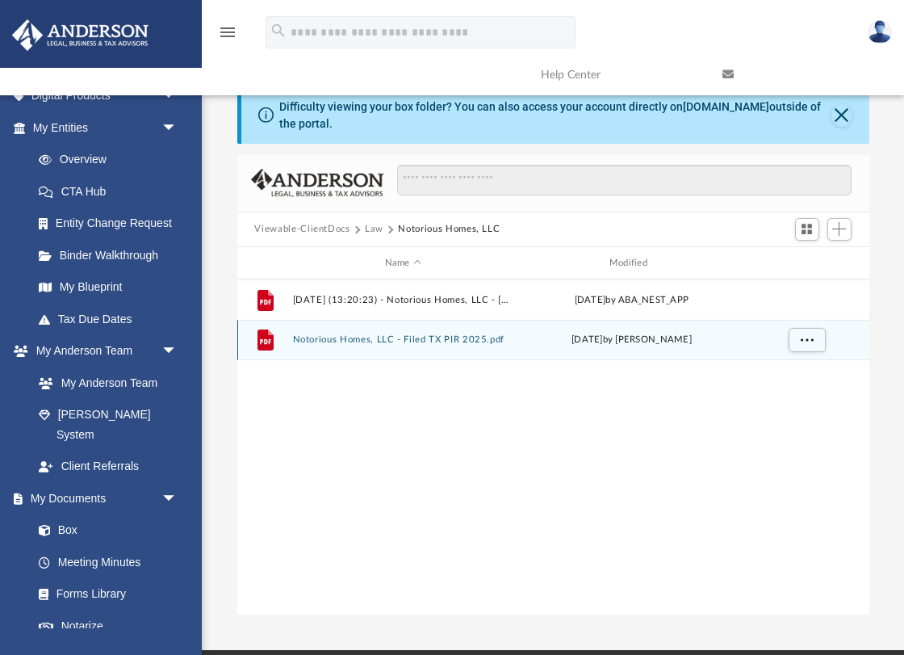
click at [382, 339] on button "Notorious Homes, LLC - Filed TX PIR 2025.pdf" at bounding box center [402, 340] width 221 height 10
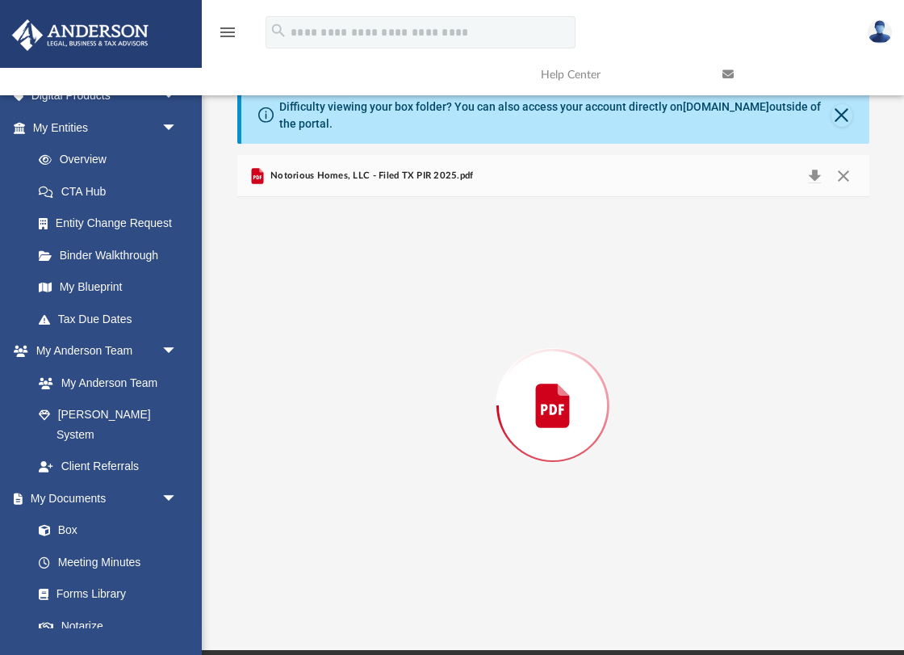
scroll to position [801, 0]
click at [844, 175] on button "Close" at bounding box center [843, 175] width 29 height 25
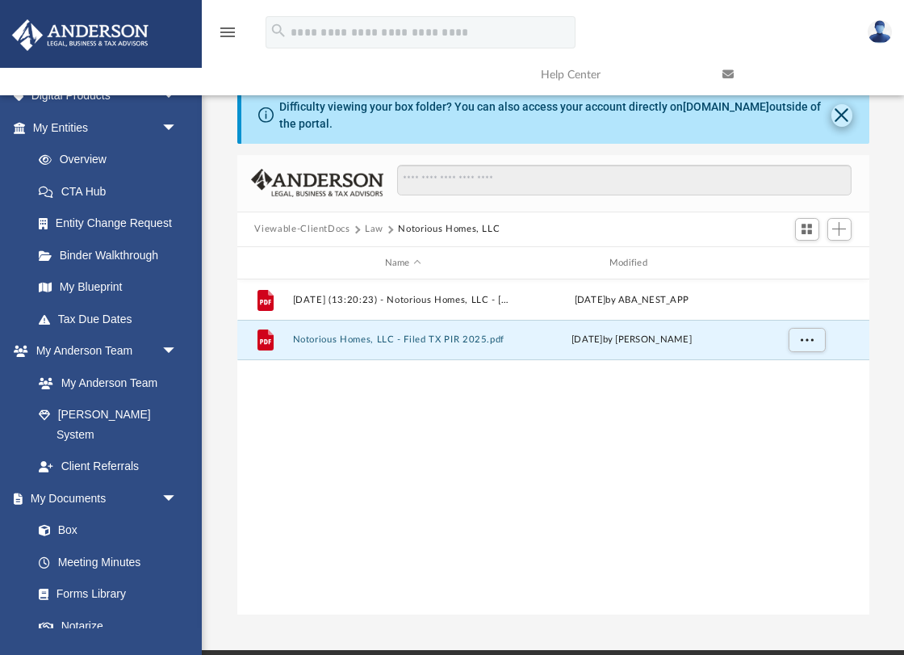
click at [838, 125] on button "Close" at bounding box center [841, 115] width 21 height 23
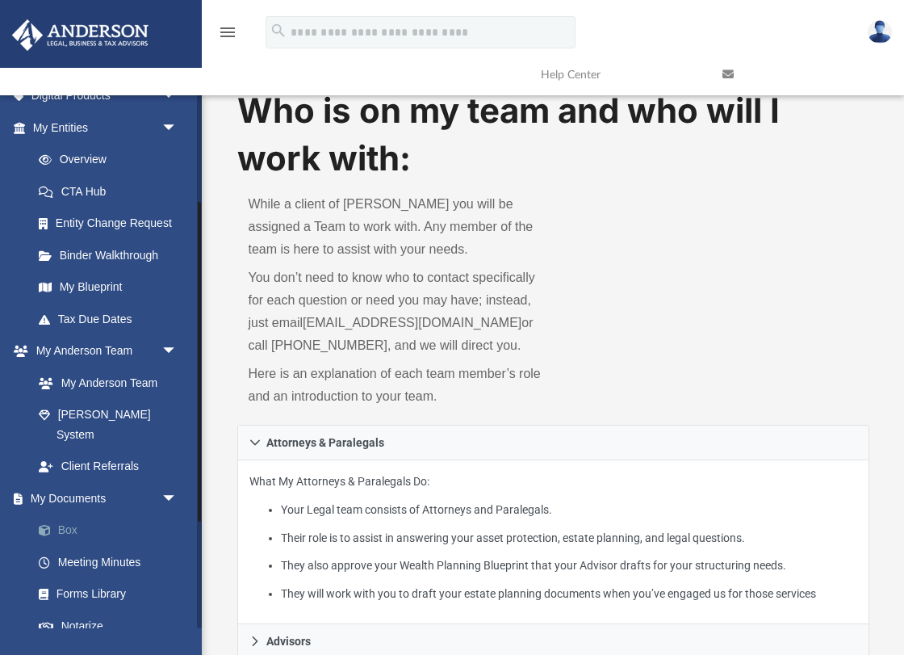
click at [96, 514] on link "Box" at bounding box center [112, 530] width 179 height 32
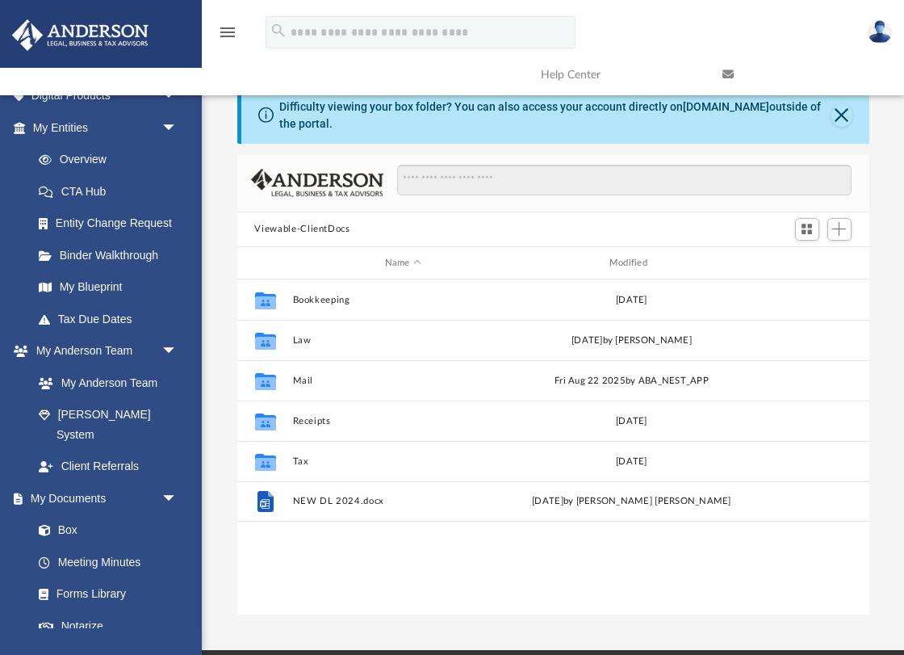
scroll to position [367, 632]
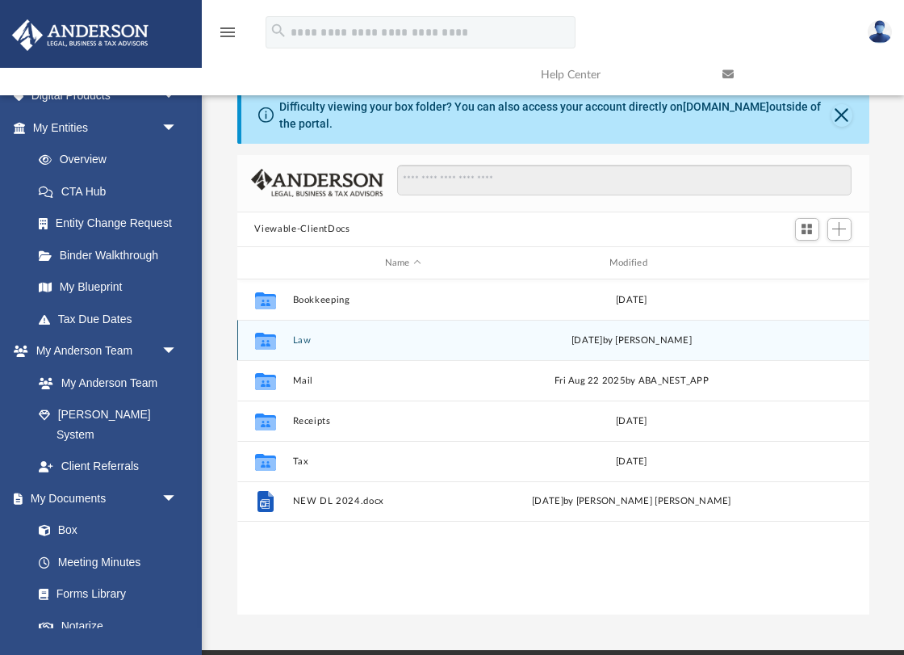
click at [438, 340] on button "Law" at bounding box center [402, 340] width 221 height 10
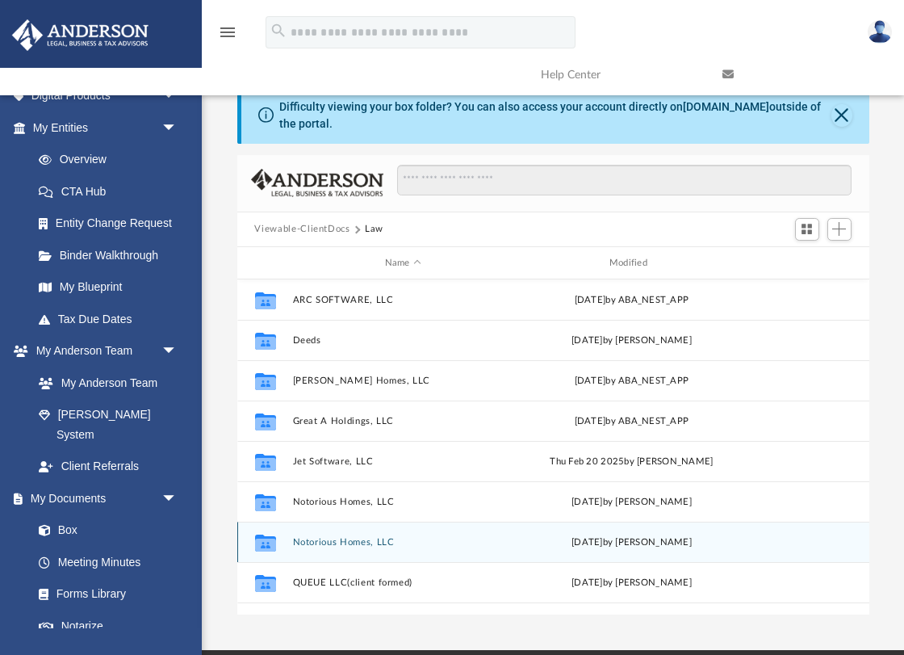
click at [370, 540] on button "Notorious Homes, LLC" at bounding box center [402, 542] width 221 height 10
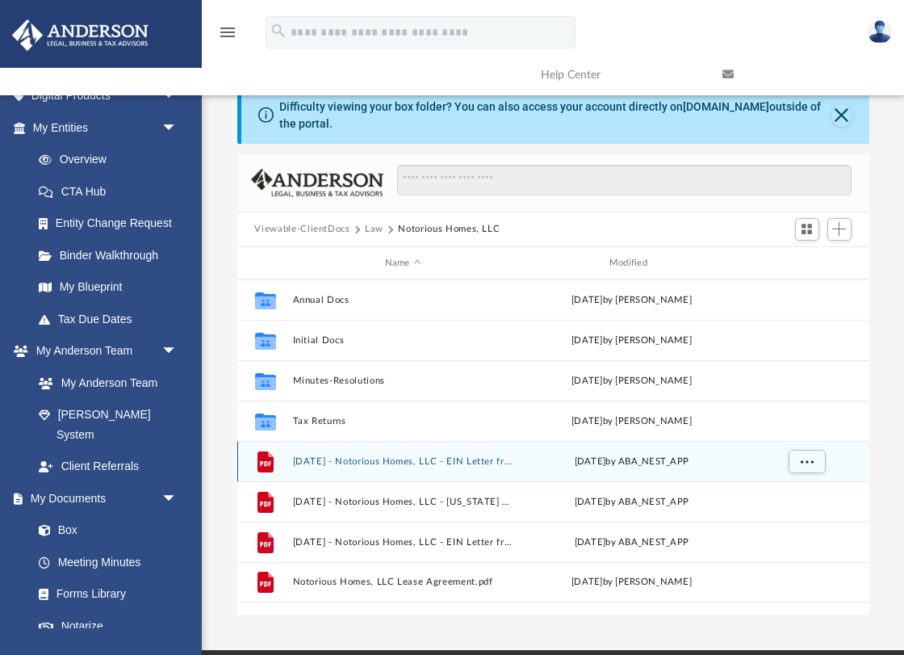
click at [438, 466] on button "[DATE] - Notorious Homes, LLC - EIN Letter from IRS.pdf" at bounding box center [402, 461] width 221 height 10
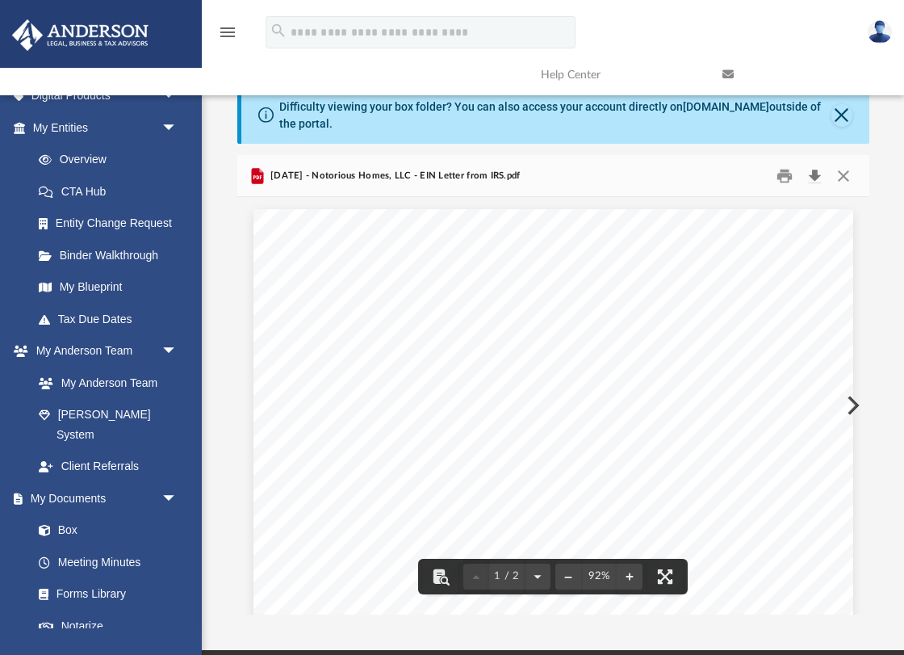
click at [815, 174] on button "Download" at bounding box center [815, 175] width 29 height 25
